Goal: Check status: Check status

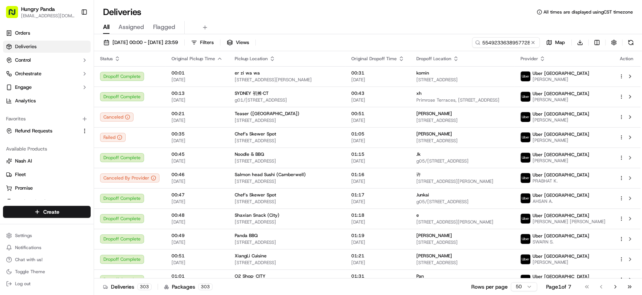
type input "554923363895772898665"
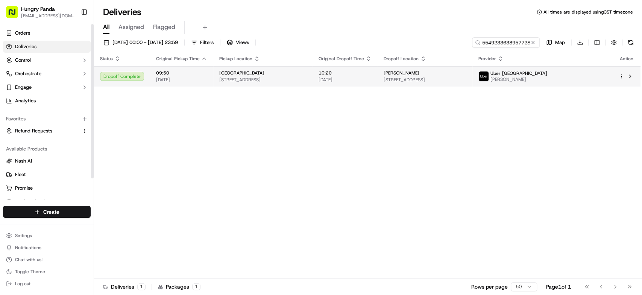
click at [377, 80] on td "10:20 [DATE]" at bounding box center [344, 76] width 65 height 20
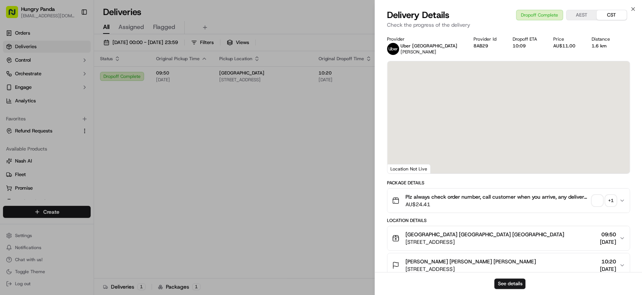
click at [596, 201] on span "button" at bounding box center [597, 200] width 11 height 11
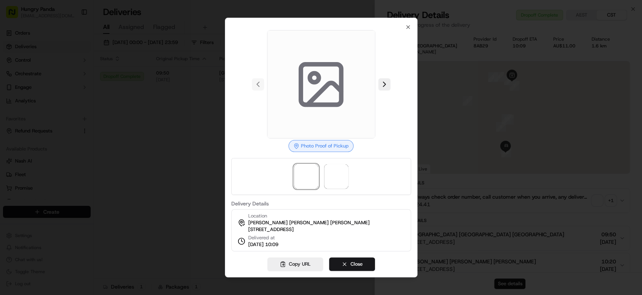
click at [292, 186] on div at bounding box center [321, 176] width 180 height 37
click at [315, 178] on span at bounding box center [306, 176] width 24 height 24
click at [350, 180] on div at bounding box center [321, 176] width 180 height 37
click at [341, 173] on span at bounding box center [336, 176] width 24 height 24
drag, startPoint x: 312, startPoint y: 171, endPoint x: 317, endPoint y: 177, distance: 8.0
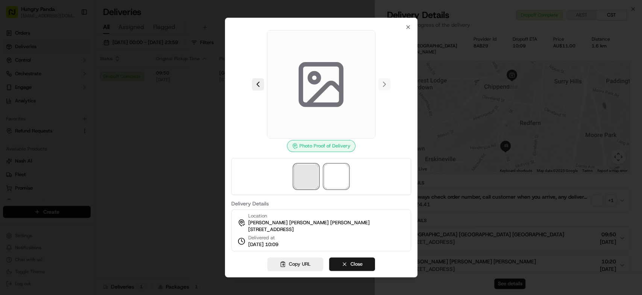
click at [311, 171] on span at bounding box center [306, 176] width 24 height 24
click at [334, 171] on span at bounding box center [336, 176] width 24 height 24
click at [410, 23] on div "Photo Proof of Delivery Delivery Details Location [PERSON_NAME] [PERSON_NAME] […" at bounding box center [320, 147] width 192 height 259
click at [404, 24] on div "Photo Proof of Delivery Delivery Details Location [PERSON_NAME] [PERSON_NAME] […" at bounding box center [320, 147] width 192 height 259
click at [409, 24] on icon "button" at bounding box center [408, 27] width 6 height 6
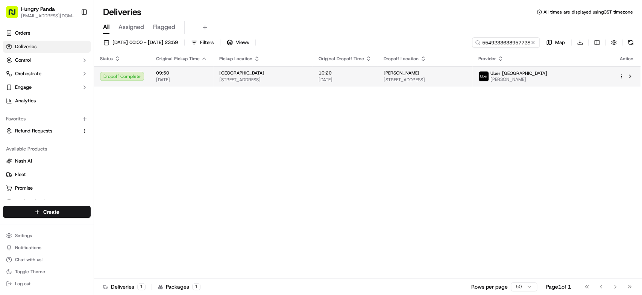
click at [466, 77] on span "[STREET_ADDRESS]" at bounding box center [424, 80] width 83 height 6
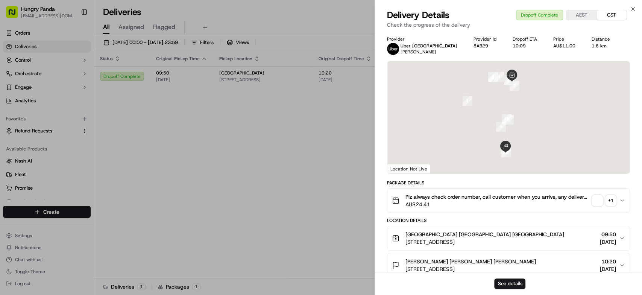
click at [596, 201] on span "button" at bounding box center [597, 200] width 11 height 11
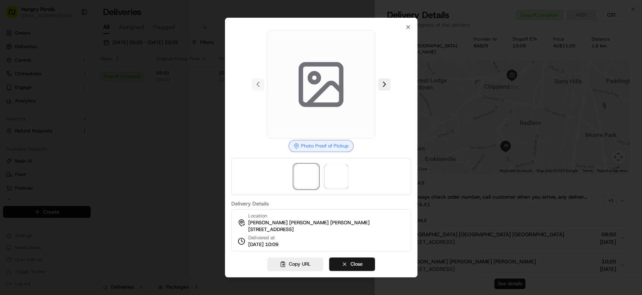
click at [348, 170] on div at bounding box center [321, 176] width 180 height 37
click at [336, 173] on span at bounding box center [336, 176] width 24 height 24
click at [300, 173] on span at bounding box center [306, 176] width 24 height 24
click at [340, 171] on span at bounding box center [336, 176] width 24 height 24
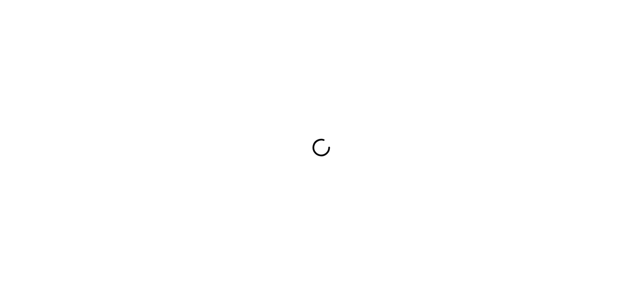
drag, startPoint x: 376, startPoint y: 123, endPoint x: 373, endPoint y: 125, distance: 4.1
click at [375, 123] on div at bounding box center [321, 147] width 642 height 295
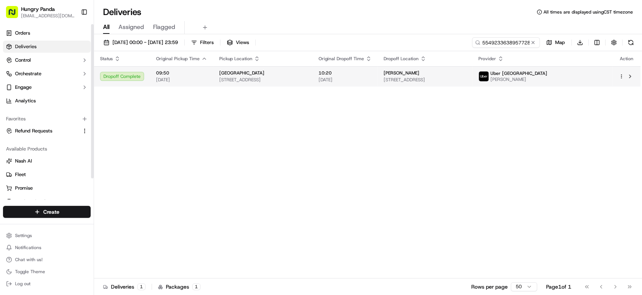
click at [472, 83] on td "[PERSON_NAME] [STREET_ADDRESS]" at bounding box center [424, 76] width 95 height 20
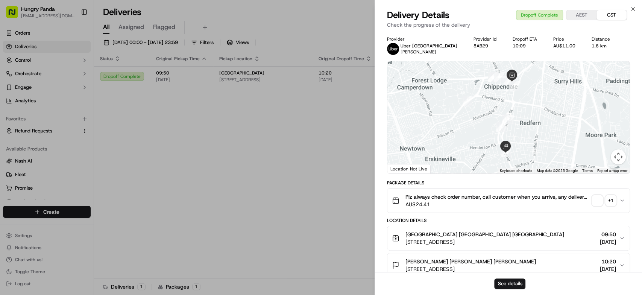
click at [595, 198] on span "button" at bounding box center [597, 200] width 11 height 11
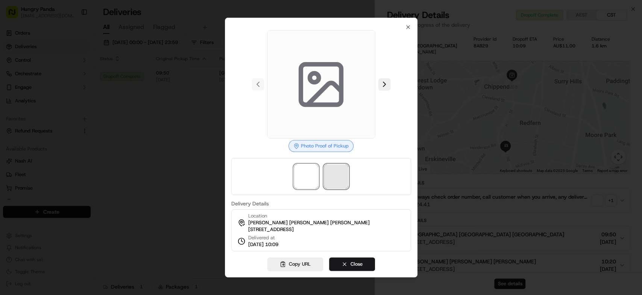
click at [337, 174] on span at bounding box center [336, 176] width 24 height 24
drag, startPoint x: 346, startPoint y: 74, endPoint x: 319, endPoint y: 89, distance: 31.5
click at [319, 89] on icon at bounding box center [323, 94] width 33 height 22
click at [340, 176] on span at bounding box center [336, 176] width 24 height 24
drag, startPoint x: 339, startPoint y: 174, endPoint x: 315, endPoint y: 78, distance: 98.4
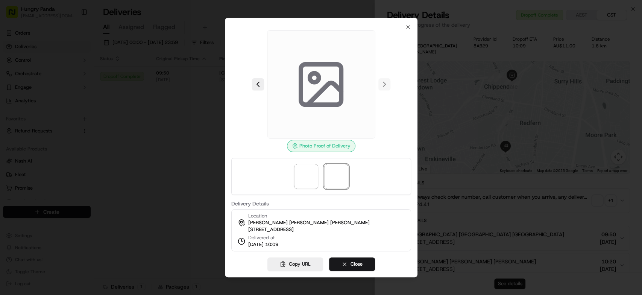
click at [316, 82] on icon at bounding box center [321, 85] width 54 height 54
click at [315, 74] on icon at bounding box center [321, 85] width 54 height 54
click at [263, 93] on div at bounding box center [321, 84] width 180 height 108
click at [257, 82] on button at bounding box center [258, 84] width 12 height 12
click at [413, 23] on div "Photo Proof of Pickup Delivery Details Location [PERSON_NAME] [PERSON_NAME] [PE…" at bounding box center [320, 147] width 192 height 259
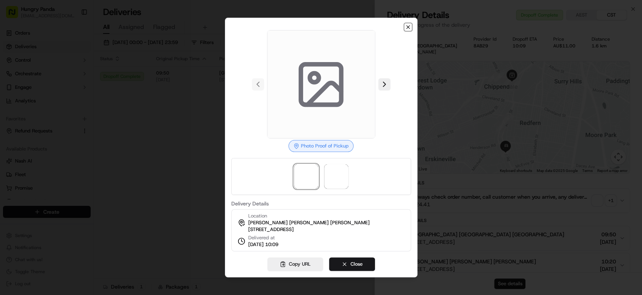
click at [408, 24] on icon "button" at bounding box center [408, 27] width 6 height 6
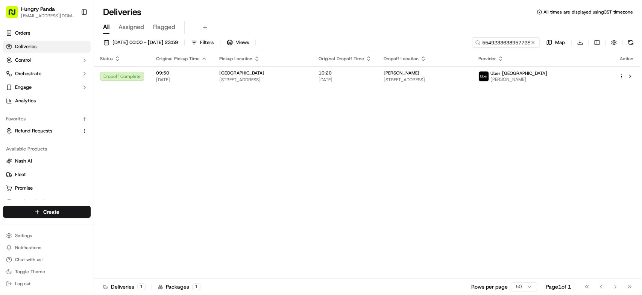
click at [221, 142] on div "Status Original Pickup Time Pickup Location Original Dropoff Time Dropoff Locat…" at bounding box center [367, 164] width 546 height 227
click at [498, 39] on input "554923363895772898665" at bounding box center [494, 42] width 90 height 11
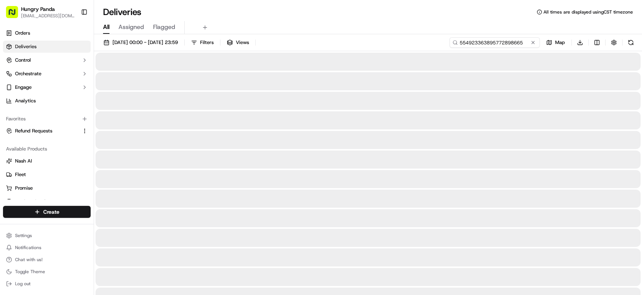
type input "554923363895772898665"
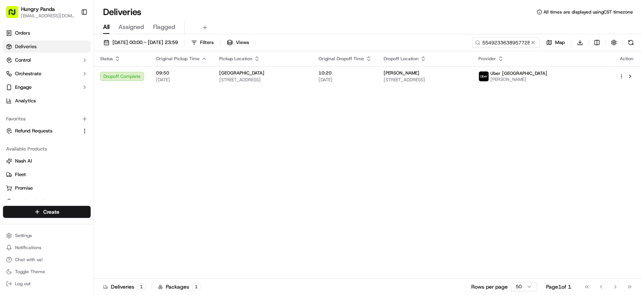
click at [481, 116] on div "Status Original Pickup Time Pickup Location Original Dropoff Time Dropoff Locat…" at bounding box center [367, 164] width 546 height 227
click at [377, 75] on td "10:20 [DATE]" at bounding box center [344, 76] width 65 height 20
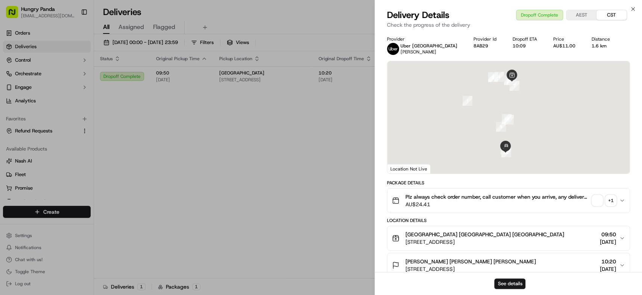
click at [593, 201] on span "button" at bounding box center [597, 200] width 11 height 11
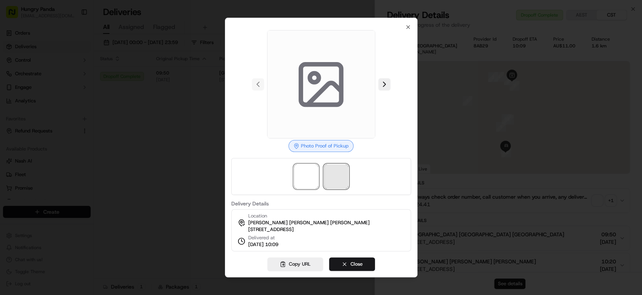
click at [332, 178] on span at bounding box center [336, 176] width 24 height 24
click at [126, 139] on div at bounding box center [321, 147] width 642 height 295
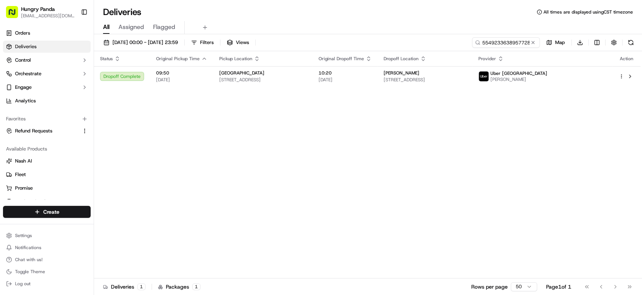
click at [407, 161] on div "Status Original Pickup Time Pickup Location Original Dropoff Time Dropoff Locat…" at bounding box center [367, 164] width 546 height 227
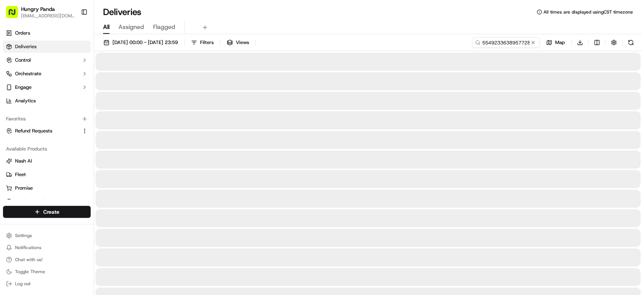
click at [422, 61] on div at bounding box center [367, 62] width 545 height 18
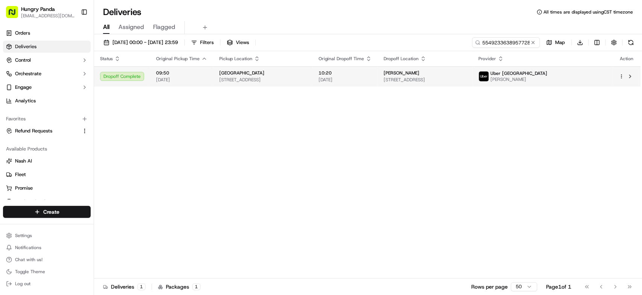
click at [371, 78] on span "[DATE]" at bounding box center [344, 80] width 53 height 6
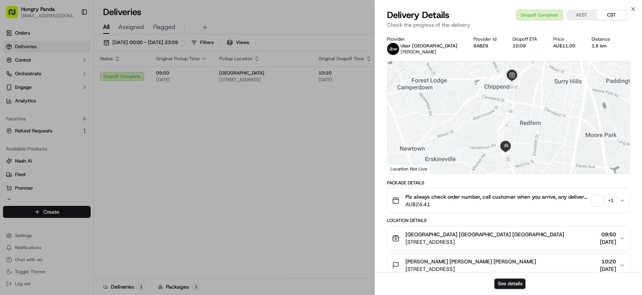
click at [601, 200] on span "button" at bounding box center [597, 200] width 11 height 11
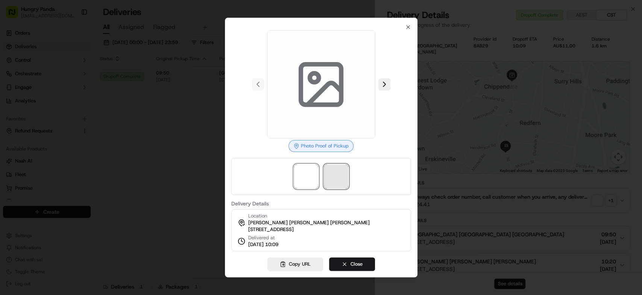
click at [339, 174] on span at bounding box center [336, 176] width 24 height 24
